Goal: Transaction & Acquisition: Subscribe to service/newsletter

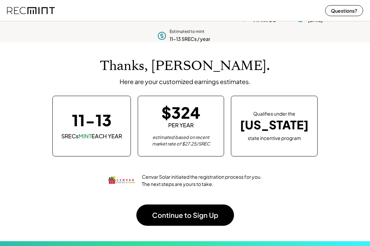
scroll to position [11, 0]
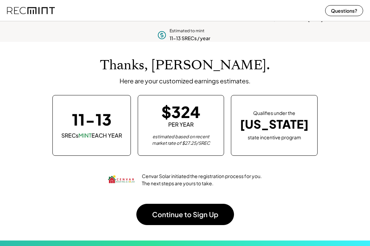
click at [207, 204] on button "Continue to Sign Up" at bounding box center [185, 214] width 98 height 21
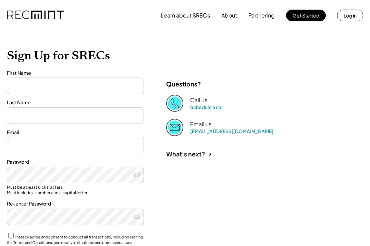
type input "***"
type input "**********"
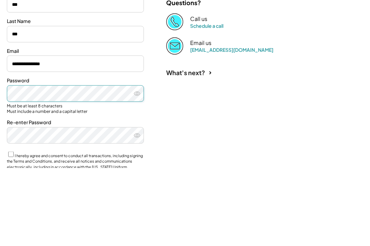
scroll to position [85, 0]
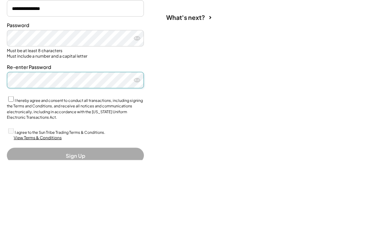
click at [14, 184] on label "I hereby agree and consent to conduct all transactions, including signing the T…" at bounding box center [75, 195] width 136 height 22
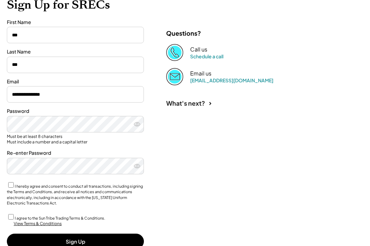
click at [66, 234] on button "Sign Up" at bounding box center [75, 241] width 137 height 15
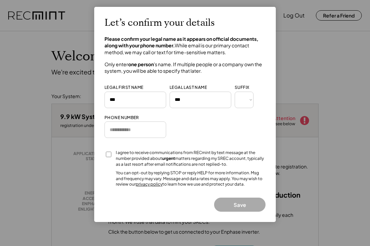
click at [335, 24] on div at bounding box center [185, 123] width 370 height 246
click at [338, 143] on div at bounding box center [185, 123] width 370 height 246
click at [126, 97] on input "input" at bounding box center [136, 100] width 62 height 16
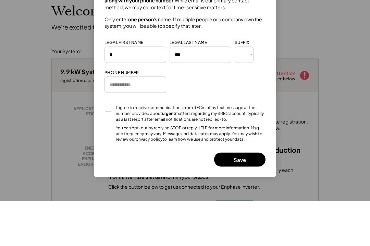
scroll to position [45, 0]
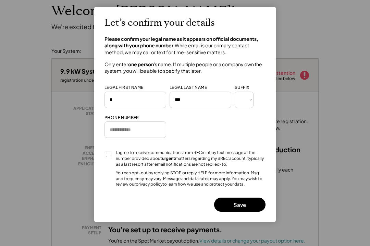
click at [24, 173] on div at bounding box center [185, 123] width 370 height 246
click at [23, 180] on div at bounding box center [185, 123] width 370 height 246
click at [119, 96] on input "input" at bounding box center [136, 100] width 62 height 16
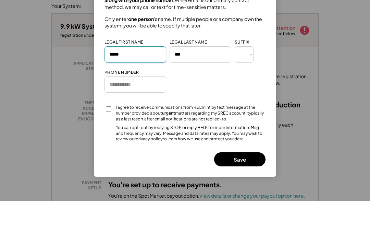
type input "*****"
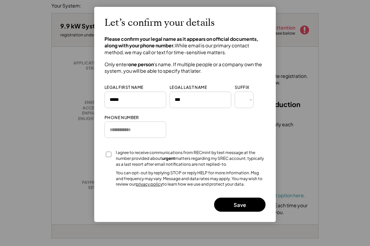
click at [242, 199] on button "Save" at bounding box center [239, 205] width 51 height 14
click at [248, 198] on button "Save" at bounding box center [239, 205] width 51 height 14
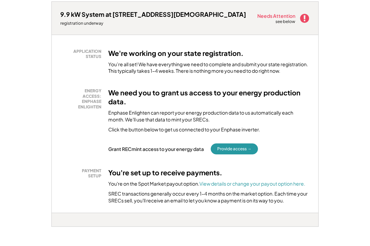
scroll to position [102, 0]
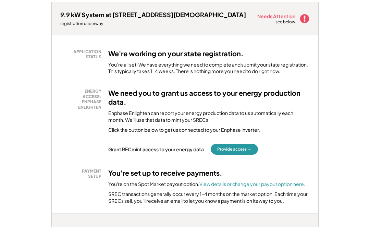
click at [239, 146] on button "Provide access →" at bounding box center [234, 149] width 47 height 11
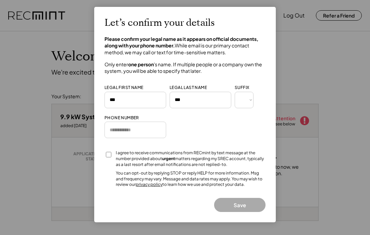
click at [128, 127] on input "tel" at bounding box center [136, 129] width 62 height 16
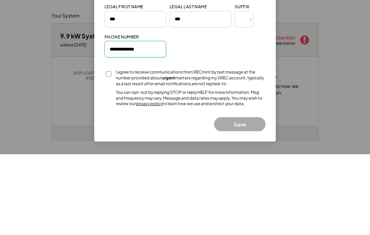
type input "**********"
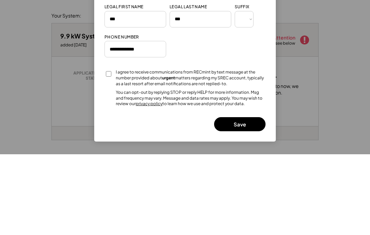
scroll to position [81, 0]
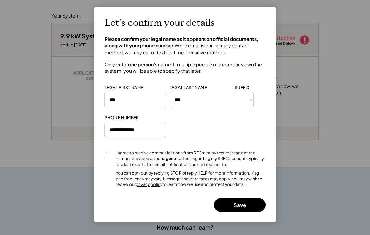
click at [247, 98] on select "*** *** * ** *** ** * ** *** **** ** *" at bounding box center [244, 100] width 19 height 16
select select "****"
click at [134, 96] on input "input" at bounding box center [136, 100] width 62 height 16
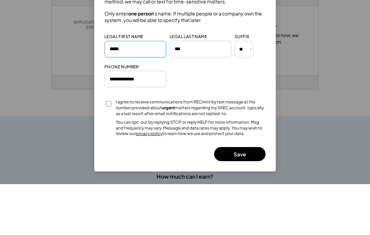
type input "*****"
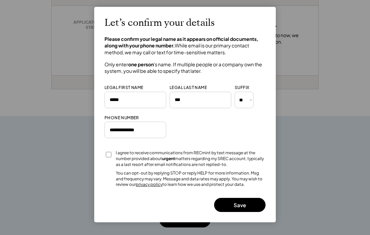
click at [248, 202] on button "Save" at bounding box center [239, 205] width 51 height 14
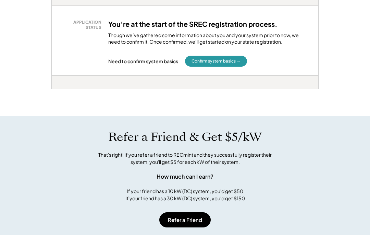
click at [217, 56] on button "Confirm system basics →" at bounding box center [216, 61] width 62 height 11
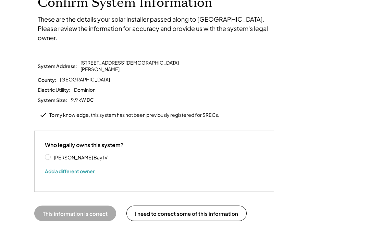
scroll to position [54, 0]
click at [52, 154] on label "[PERSON_NAME] Bay IV" at bounding box center [83, 156] width 62 height 5
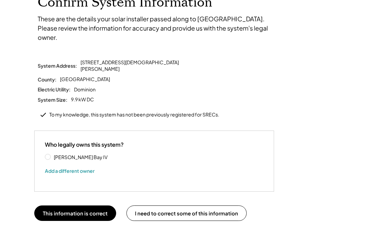
click at [78, 205] on button "This information is correct" at bounding box center [75, 212] width 82 height 15
click at [68, 205] on button "This information is correct" at bounding box center [75, 212] width 82 height 15
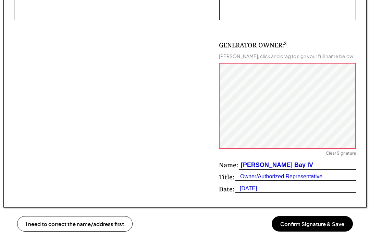
scroll to position [421, 0]
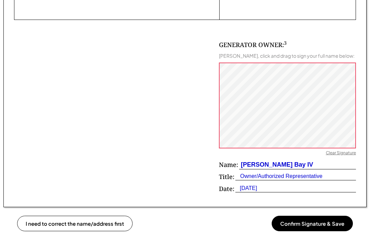
click at [38, 125] on div "GENERATOR OWNER: 3 James Bay IV, click and drag to sign your full name below: C…" at bounding box center [185, 108] width 342 height 176
click at [321, 223] on button "Confirm Signature & Save" at bounding box center [312, 222] width 81 height 15
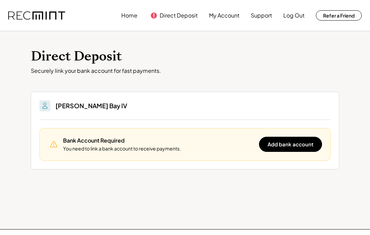
click at [293, 141] on button "Add bank account" at bounding box center [290, 143] width 63 height 15
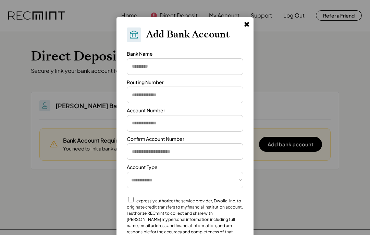
click at [172, 64] on input "input" at bounding box center [185, 66] width 117 height 16
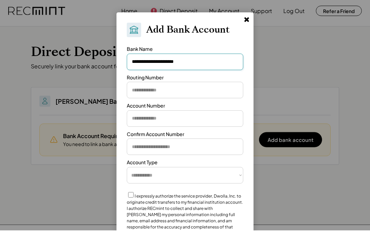
type input "**********"
click at [179, 88] on input "input" at bounding box center [185, 94] width 117 height 16
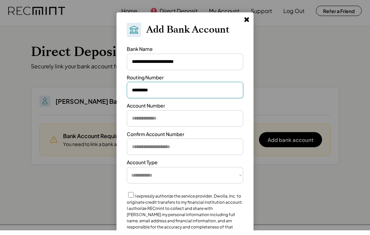
type input "*********"
click at [200, 115] on input "input" at bounding box center [185, 123] width 117 height 16
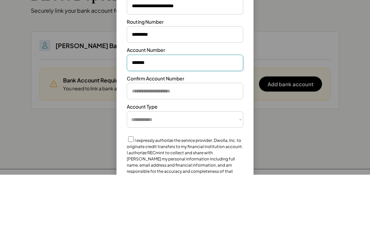
type input "*******"
click at [197, 143] on input "input" at bounding box center [185, 151] width 117 height 16
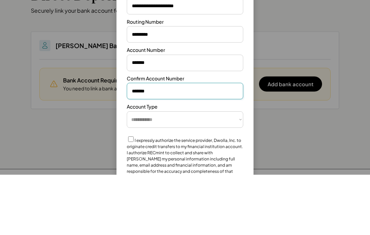
type input "*******"
click at [229, 171] on select "**********" at bounding box center [185, 179] width 117 height 16
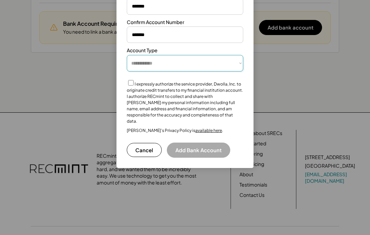
select select "**********"
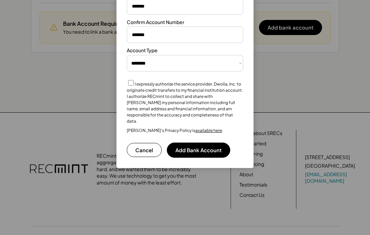
click at [203, 143] on button "Add Bank Account" at bounding box center [198, 149] width 63 height 15
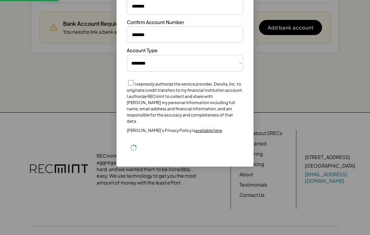
select select "**********"
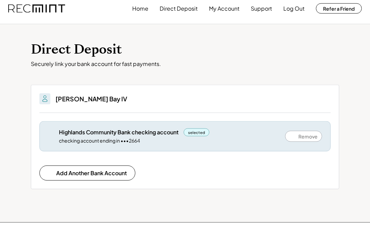
scroll to position [0, 0]
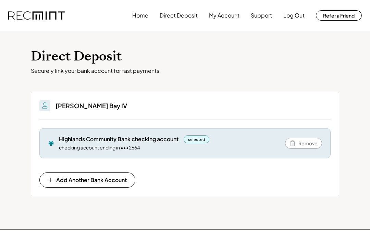
click at [225, 14] on button "My Account" at bounding box center [224, 16] width 31 height 14
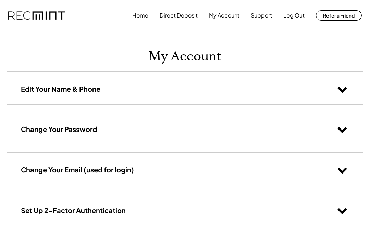
click at [177, 14] on button "Direct Deposit" at bounding box center [179, 16] width 38 height 14
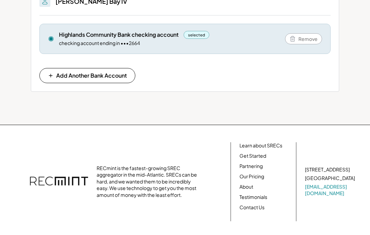
scroll to position [104, 0]
click at [253, 163] on link "Partnering" at bounding box center [251, 166] width 23 height 7
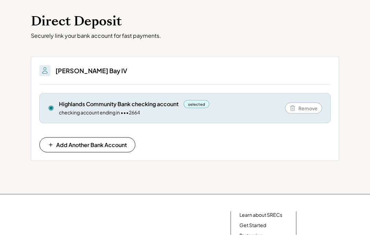
scroll to position [0, 0]
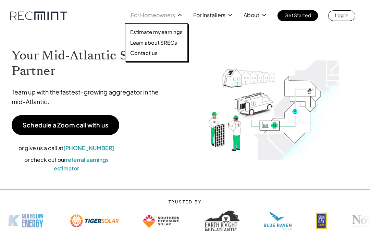
click at [165, 29] on p "Estimate my earnings" at bounding box center [156, 31] width 52 height 7
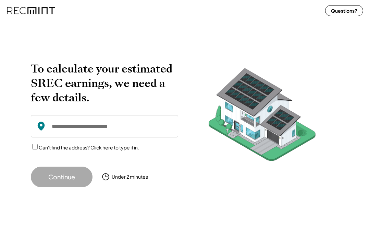
click at [132, 122] on input "input" at bounding box center [104, 126] width 147 height 22
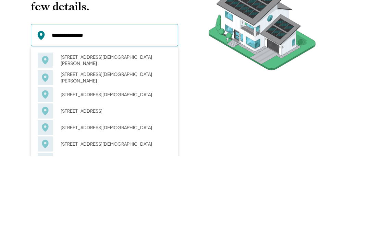
click at [69, 148] on div "105 Church Rd Clifton Forge, VA 24422" at bounding box center [113, 156] width 115 height 16
type input "**********"
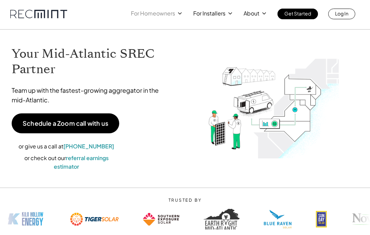
scroll to position [2, 0]
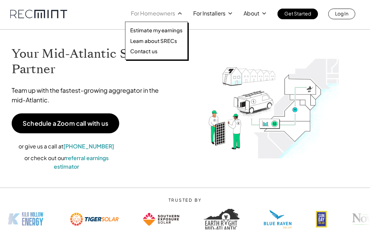
click at [167, 30] on p "Estimate my earnings" at bounding box center [156, 30] width 52 height 7
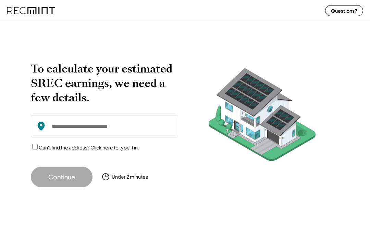
click at [57, 125] on input "input" at bounding box center [104, 126] width 147 height 22
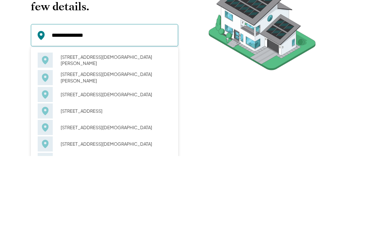
click at [67, 148] on div "105 Church Rd Clifton Forge, VA 24422" at bounding box center [113, 156] width 115 height 16
type input "**********"
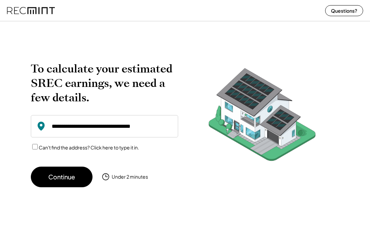
click at [57, 177] on button "Continue" at bounding box center [62, 176] width 62 height 21
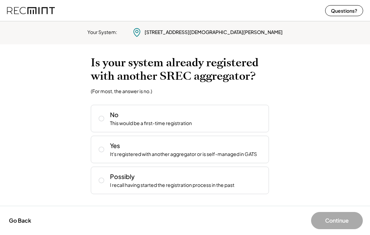
click at [104, 118] on use at bounding box center [101, 118] width 5 height 5
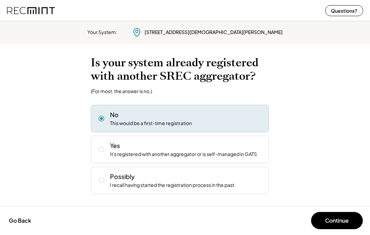
click at [341, 220] on button "Continue" at bounding box center [337, 220] width 52 height 17
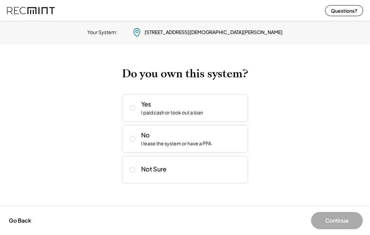
click at [132, 107] on icon at bounding box center [132, 107] width 7 height 7
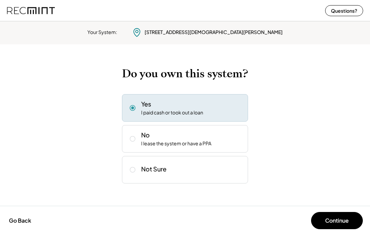
click at [332, 221] on button "Continue" at bounding box center [337, 220] width 52 height 17
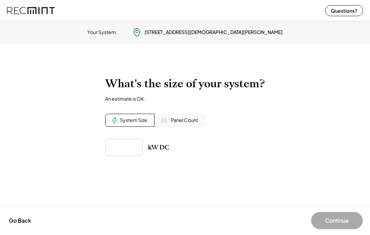
click at [169, 119] on div "Panel Count" at bounding box center [180, 120] width 51 height 13
click at [120, 147] on input "input" at bounding box center [124, 147] width 38 height 17
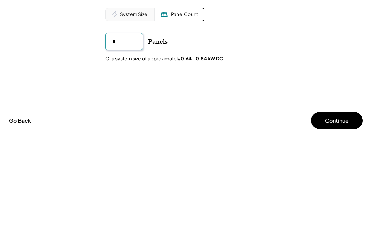
type input "**"
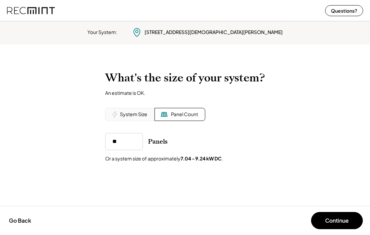
click at [332, 220] on button "Continue" at bounding box center [337, 220] width 52 height 17
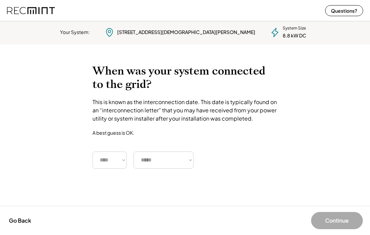
click at [115, 158] on select "**** **** **** **** **** **** **** **** **** **** **** **** **** **** ****" at bounding box center [110, 159] width 34 height 17
select select "****"
click at [166, 157] on select "***** ******* ******** ***** ***** *** **** **** ****** ********* ******* *****…" at bounding box center [164, 159] width 60 height 17
select select "**********"
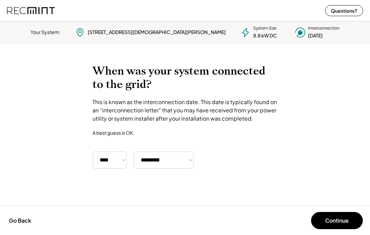
click at [331, 220] on button "Continue" at bounding box center [337, 220] width 52 height 17
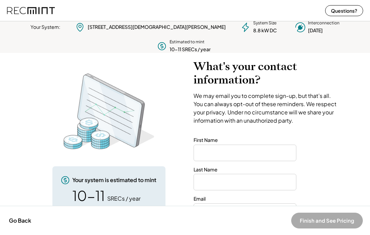
click at [333, 221] on button "Finish and See Pricing" at bounding box center [328, 220] width 72 height 16
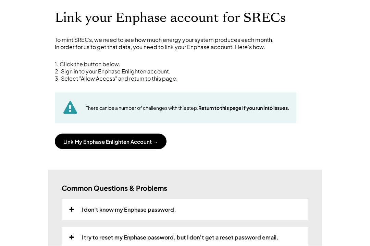
scroll to position [39, 0]
click at [148, 138] on button "Link My Enphase Enlighten Account →" at bounding box center [111, 140] width 112 height 15
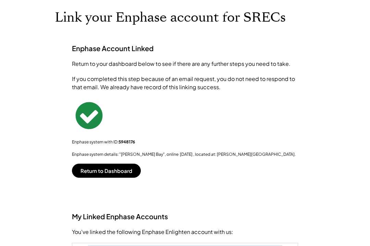
scroll to position [43, 0]
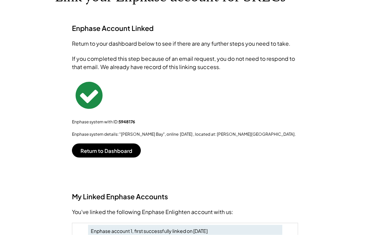
scroll to position [59, 0]
click at [118, 150] on button "Return to Dashboard" at bounding box center [106, 150] width 69 height 14
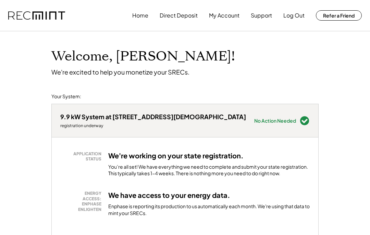
click at [139, 14] on button "Home" at bounding box center [140, 16] width 16 height 14
click at [143, 15] on button "Home" at bounding box center [140, 16] width 16 height 14
click at [30, 12] on img at bounding box center [36, 15] width 57 height 9
click at [173, 14] on button "Direct Deposit" at bounding box center [179, 16] width 38 height 14
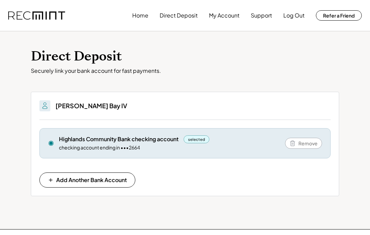
click at [222, 16] on button "My Account" at bounding box center [224, 16] width 31 height 14
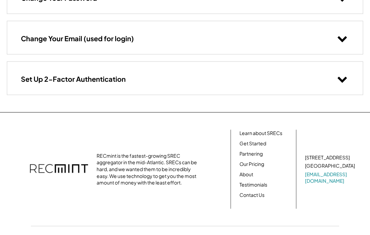
scroll to position [132, 0]
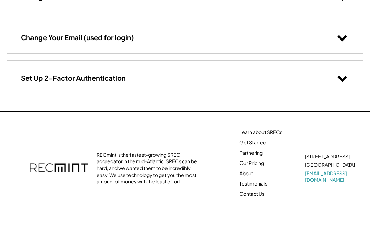
click at [247, 170] on link "About" at bounding box center [247, 173] width 14 height 7
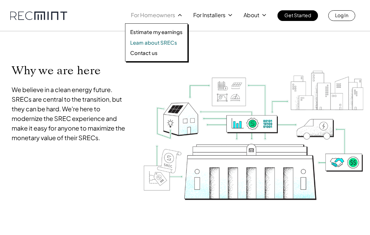
click at [168, 42] on p "Learn about SRECs" at bounding box center [153, 42] width 47 height 7
click at [165, 43] on p "Learn about SRECs" at bounding box center [153, 42] width 47 height 7
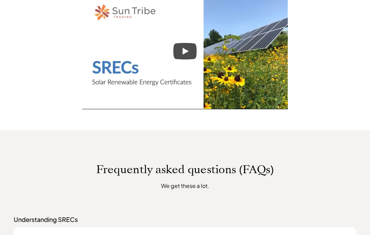
scroll to position [369, 0]
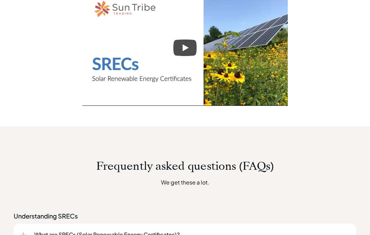
click at [185, 48] on icon "Play" at bounding box center [186, 47] width 6 height 7
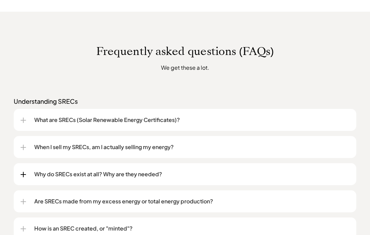
scroll to position [484, 0]
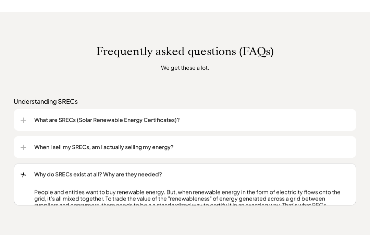
click at [63, 176] on p "Why do SRECs exist at all? Why are they needed?" at bounding box center [192, 174] width 316 height 8
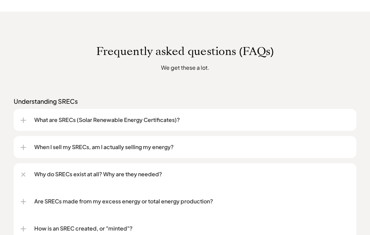
click at [22, 174] on div at bounding box center [23, 174] width 4 height 4
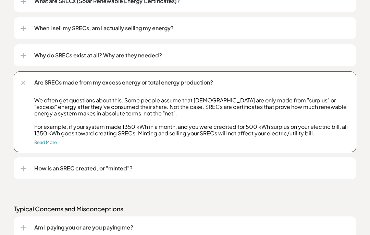
scroll to position [602, 0]
click at [22, 83] on div at bounding box center [23, 82] width 4 height 4
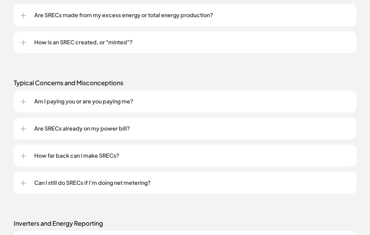
scroll to position [670, 0]
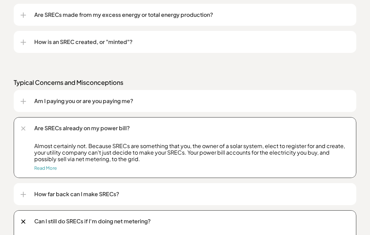
click at [32, 128] on div "Are SRECs already on my power bill?" at bounding box center [185, 128] width 329 height 22
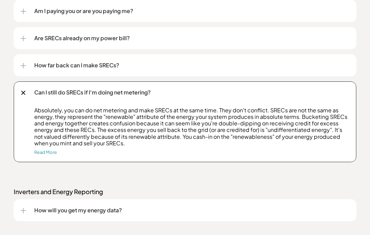
scroll to position [760, 0]
click at [21, 88] on div "Can I still do SRECs if I'm doing net metering?" at bounding box center [185, 92] width 329 height 22
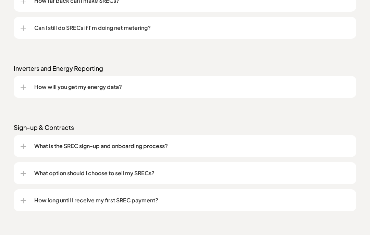
scroll to position [826, 0]
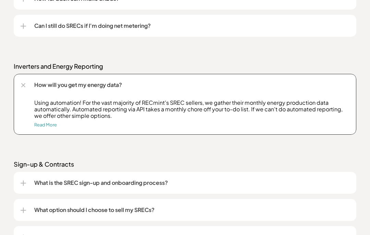
click at [28, 82] on div "How will you get my energy data?" at bounding box center [185, 85] width 329 height 22
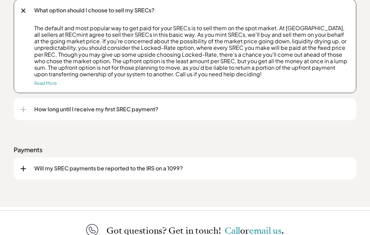
scroll to position [987, 0]
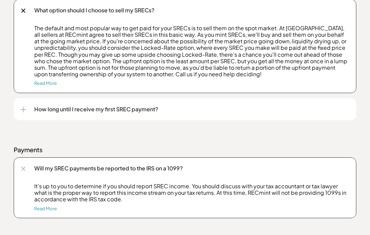
click at [27, 166] on div "Will my SREC payments be reported to the IRS on a 1099?" at bounding box center [185, 168] width 329 height 22
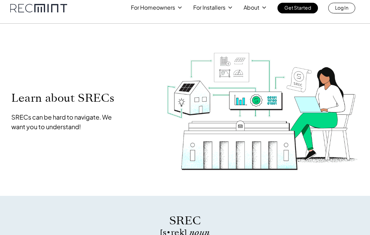
scroll to position [0, 0]
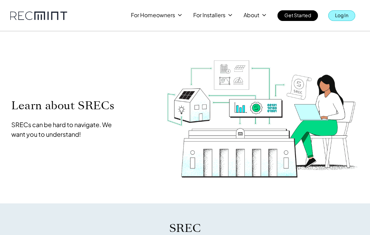
click at [343, 15] on p "Log In" at bounding box center [341, 15] width 13 height 10
